Goal: Find specific page/section: Find specific page/section

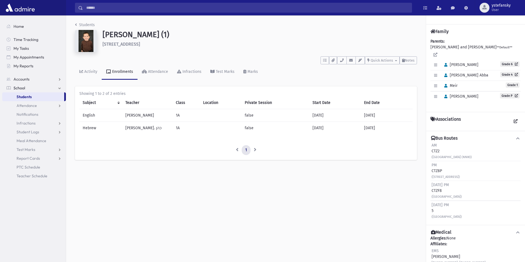
click at [42, 97] on link "Students" at bounding box center [33, 97] width 62 height 9
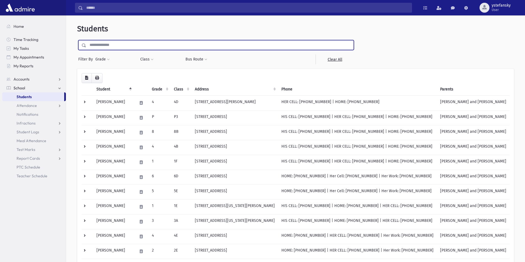
click at [161, 42] on input "text" at bounding box center [219, 45] width 267 height 10
type input "*"
type input "*******"
click at [77, 40] on input "submit" at bounding box center [84, 43] width 15 height 7
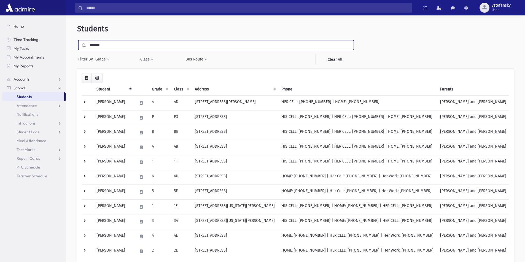
click at [102, 45] on input "*******" at bounding box center [219, 45] width 267 height 10
click at [77, 40] on input "submit" at bounding box center [84, 43] width 15 height 7
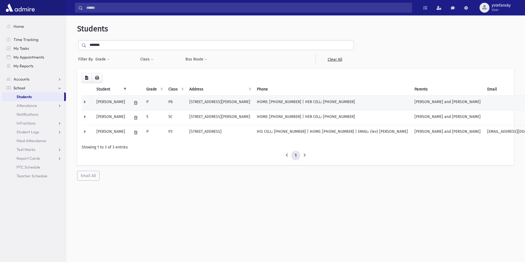
click at [180, 105] on td "P6" at bounding box center [175, 103] width 21 height 15
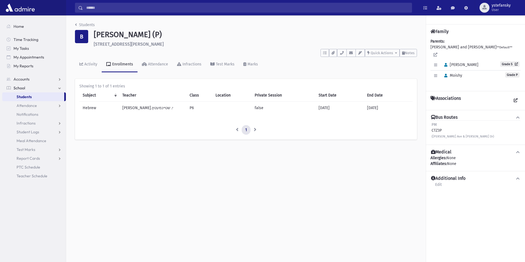
click at [439, 125] on div "PM CTZ3P ([PERSON_NAME] Ave & [PERSON_NAME] Dr)" at bounding box center [462, 130] width 63 height 17
click at [437, 125] on div "PM CTZ3P ([PERSON_NAME] Ave & [PERSON_NAME] Dr)" at bounding box center [462, 130] width 63 height 17
click at [439, 124] on div "PM CTZ3P (Morris Ave & Claire Dr)" at bounding box center [462, 130] width 63 height 17
click at [438, 124] on div "PM CTZ3P (Morris Ave & Claire Dr)" at bounding box center [462, 130] width 63 height 17
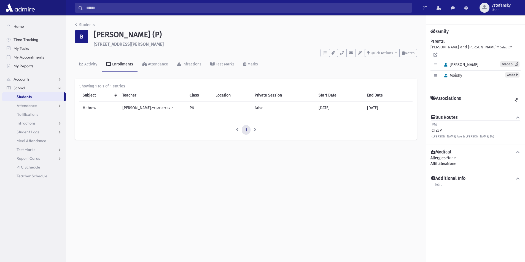
click at [438, 124] on div "PM CTZ3P (Morris Ave & Claire Dr)" at bounding box center [462, 130] width 63 height 17
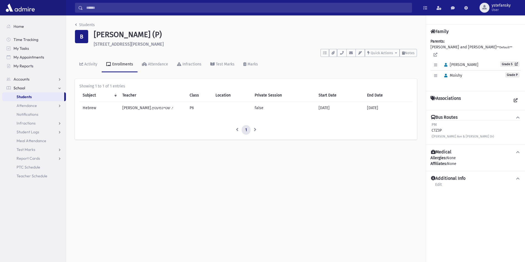
click at [438, 124] on div "PM CTZ3P (Morris Ave & Claire Dr)" at bounding box center [462, 130] width 63 height 17
click at [434, 123] on span "PM" at bounding box center [433, 125] width 5 height 5
click at [436, 124] on div "PM CTZ3P (Morris Ave & Claire Dr)" at bounding box center [462, 130] width 63 height 17
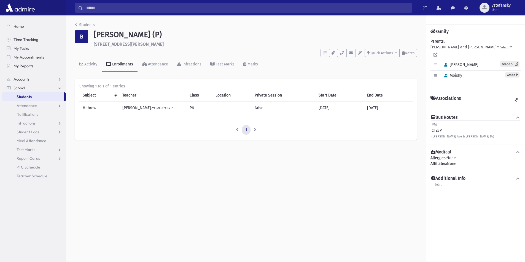
click at [436, 124] on div "PM CTZ3P (Morris Ave & Claire Dr)" at bounding box center [462, 130] width 63 height 17
click at [434, 123] on span "PM" at bounding box center [433, 125] width 5 height 5
click at [434, 123] on div "PM CTZ3P (Morris Ave & Claire Dr)" at bounding box center [462, 130] width 63 height 17
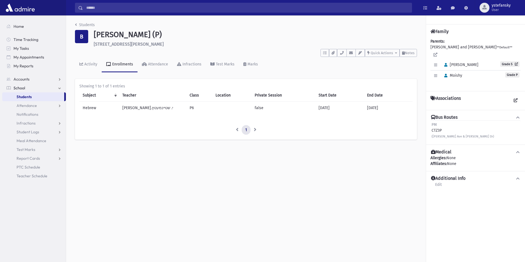
click at [434, 123] on span "PM" at bounding box center [433, 125] width 5 height 5
click at [434, 123] on div "PM CTZ3P (Morris Ave & Claire Dr)" at bounding box center [462, 130] width 63 height 17
click at [434, 123] on span "PM" at bounding box center [433, 125] width 5 height 5
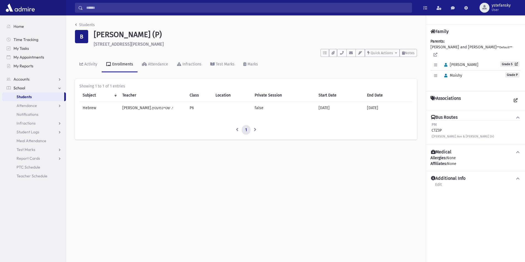
click at [434, 123] on span "PM" at bounding box center [433, 125] width 5 height 5
click at [437, 124] on div "PM CTZ3P (Morris Ave & Claire Dr)" at bounding box center [462, 130] width 63 height 17
